Goal: Information Seeking & Learning: Check status

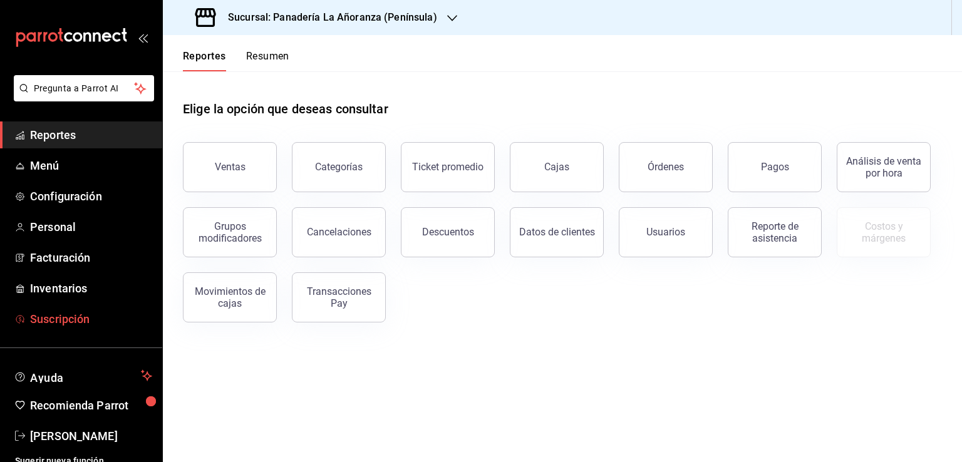
scroll to position [10, 0]
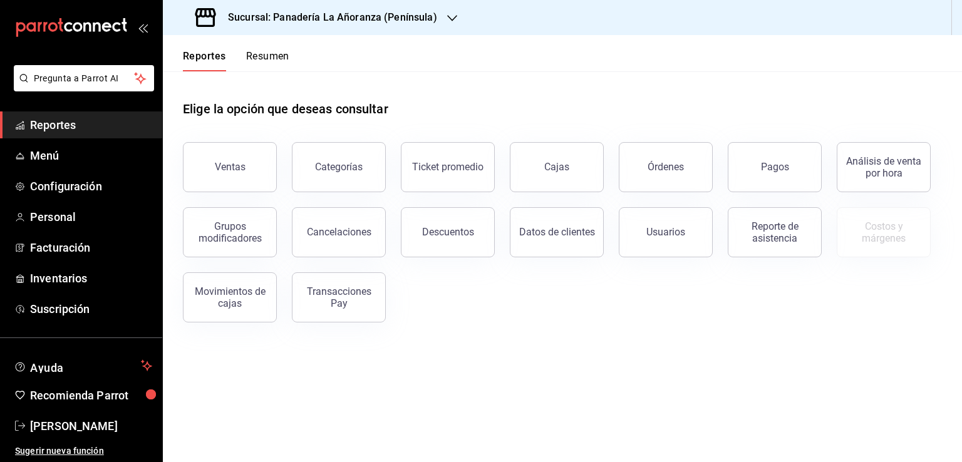
click at [79, 128] on span "Reportes" at bounding box center [91, 125] width 122 height 17
click at [240, 147] on button "Ventas" at bounding box center [230, 167] width 94 height 50
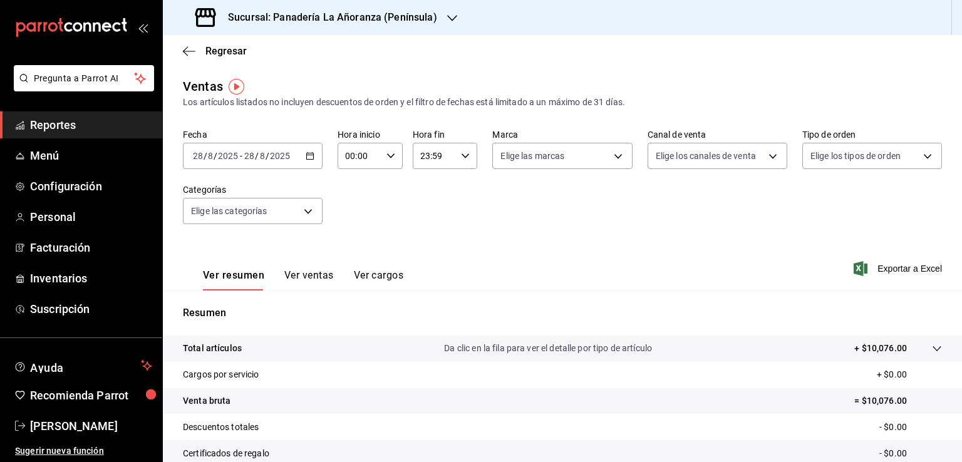
click at [437, 19] on div "Sucursal: Panadería La Añoranza (Península)" at bounding box center [317, 17] width 289 height 35
click at [273, 51] on span "Panadería La Añoranza (Terra Viva)" at bounding box center [244, 54] width 142 height 13
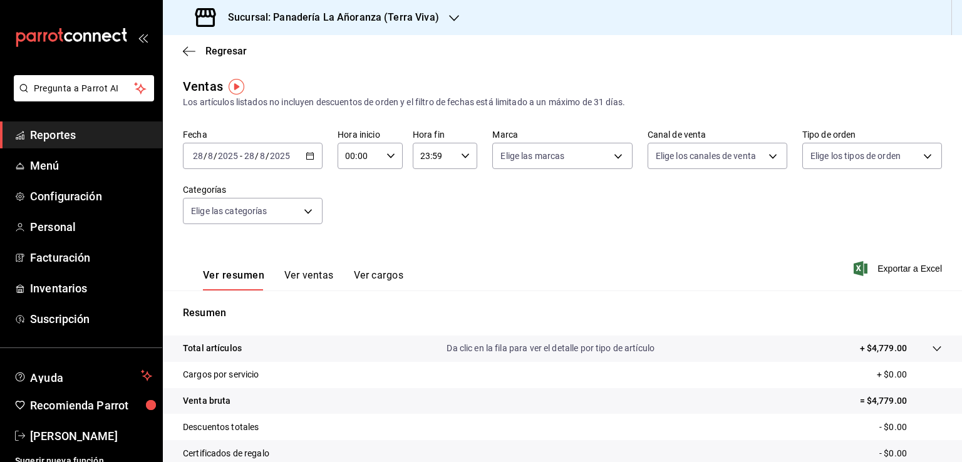
click at [451, 16] on icon "button" at bounding box center [454, 18] width 10 height 10
click at [326, 50] on div "Panadería La Añoranza (Terra Viva)" at bounding box center [257, 54] width 168 height 13
click at [442, 13] on div "Sucursal: Panadería La Añoranza (Terra Viva)" at bounding box center [318, 17] width 291 height 35
click at [313, 74] on div "Panadería La Añoranza (Península)" at bounding box center [257, 82] width 188 height 28
drag, startPoint x: 81, startPoint y: 138, endPoint x: 86, endPoint y: 161, distance: 23.3
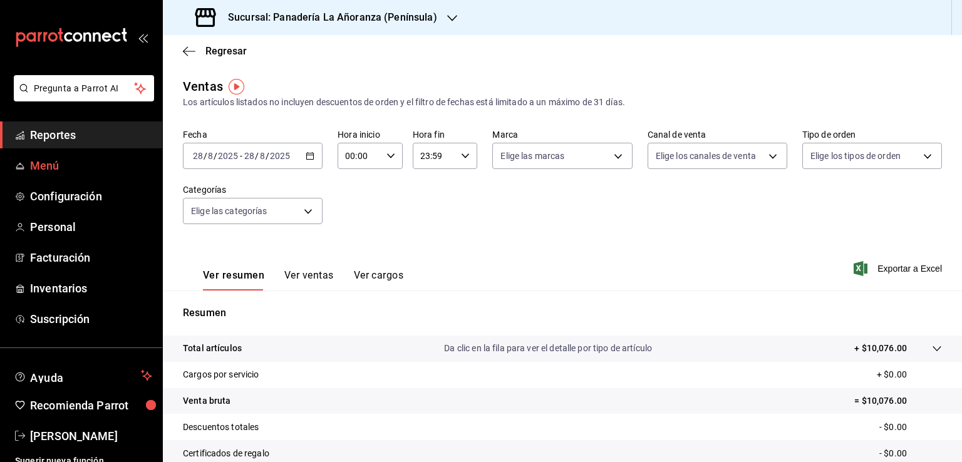
click at [82, 137] on span "Reportes" at bounding box center [91, 135] width 122 height 17
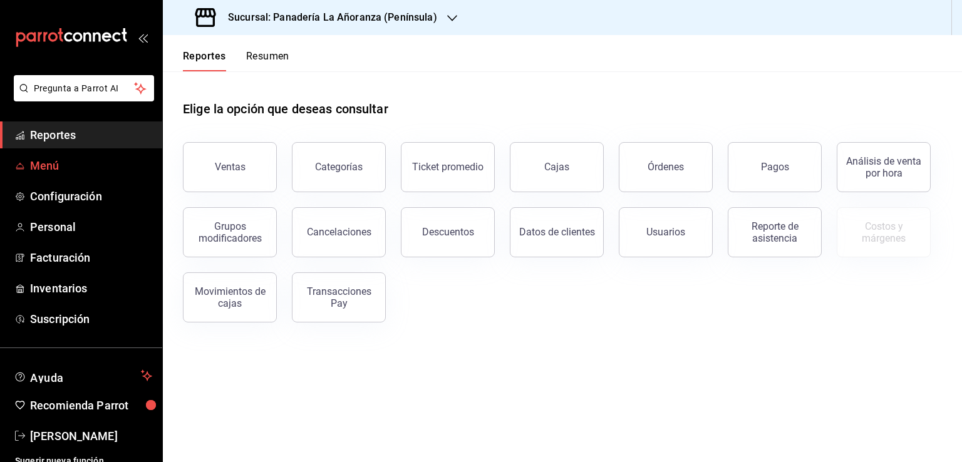
click at [85, 161] on span "Menú" at bounding box center [91, 165] width 122 height 17
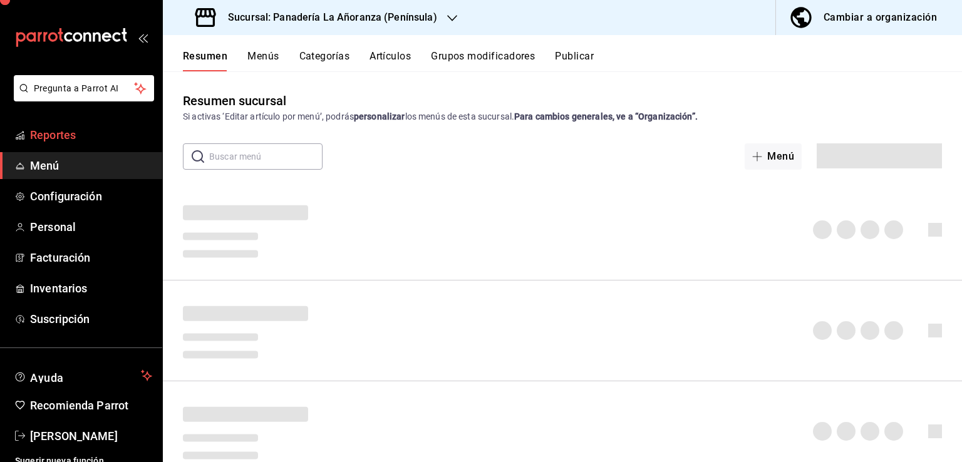
click at [95, 138] on span "Reportes" at bounding box center [91, 135] width 122 height 17
